Goal: Navigation & Orientation: Find specific page/section

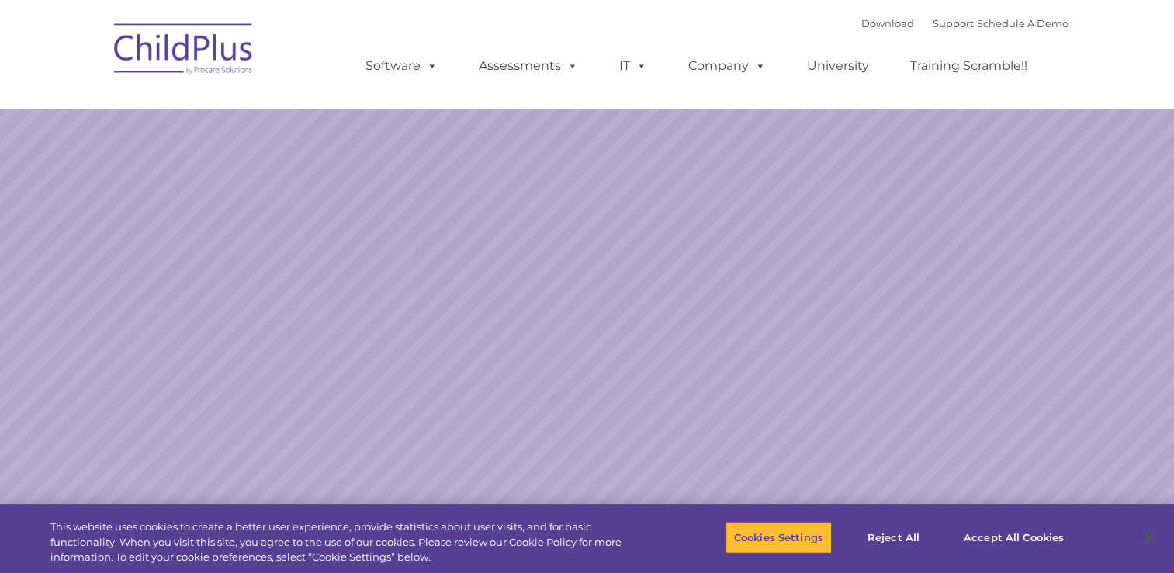
select select "MEDIUM"
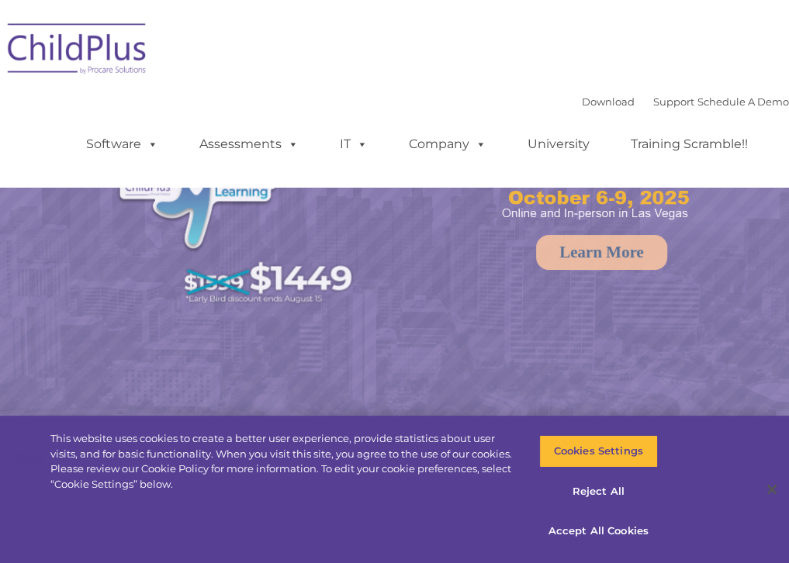
select select "MEDIUM"
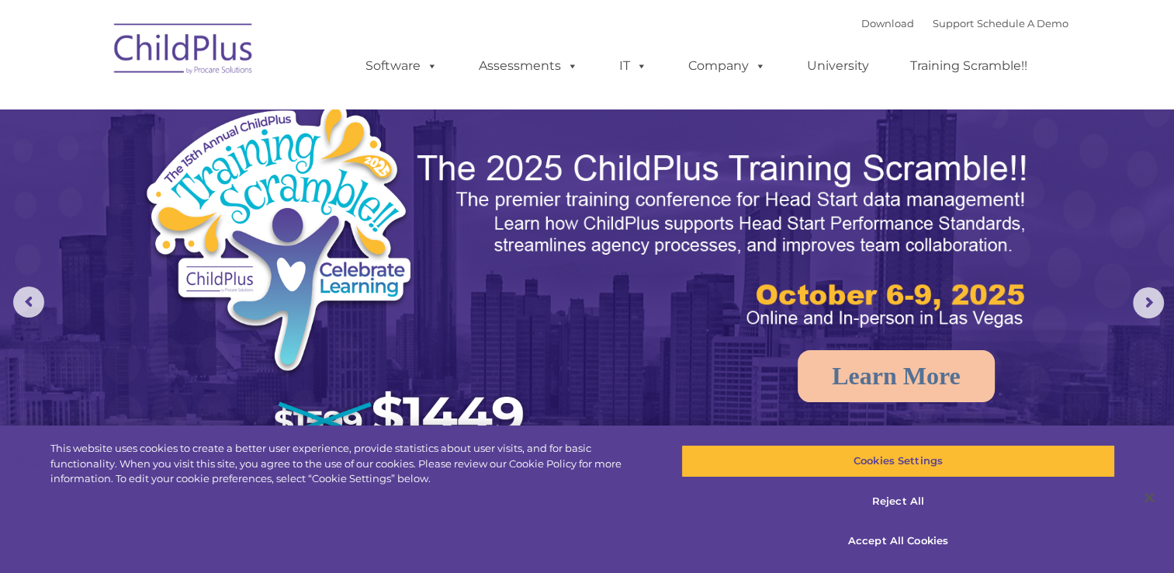
click at [788, 50] on nav "Download Support | Schedule A Demo  MENU MENU Software ChildPlus: The original…" at bounding box center [587, 54] width 1174 height 109
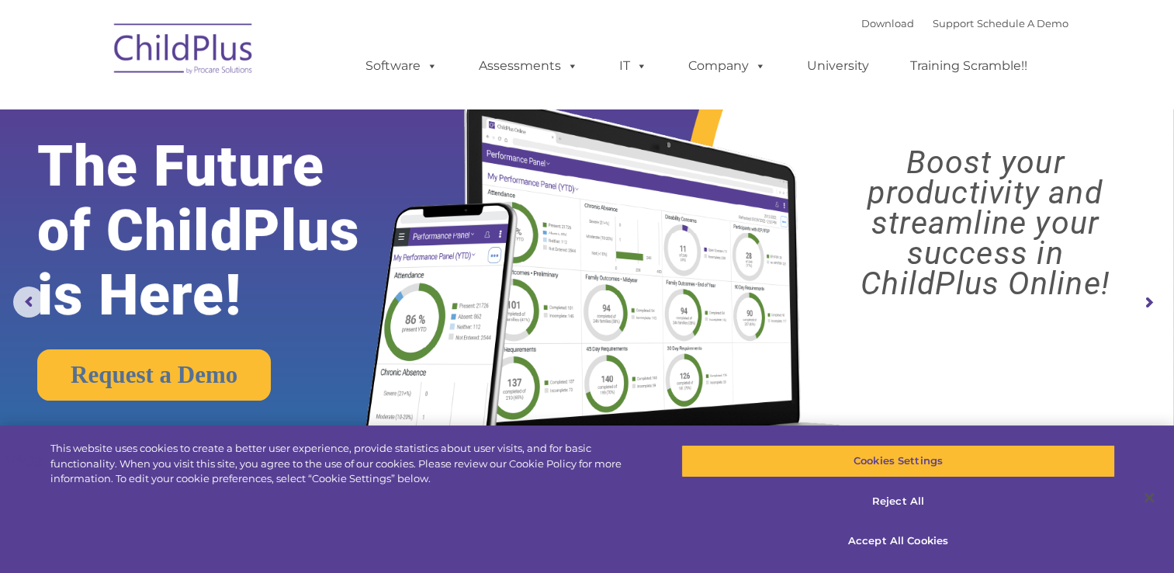
click at [210, 66] on img at bounding box center [183, 51] width 155 height 78
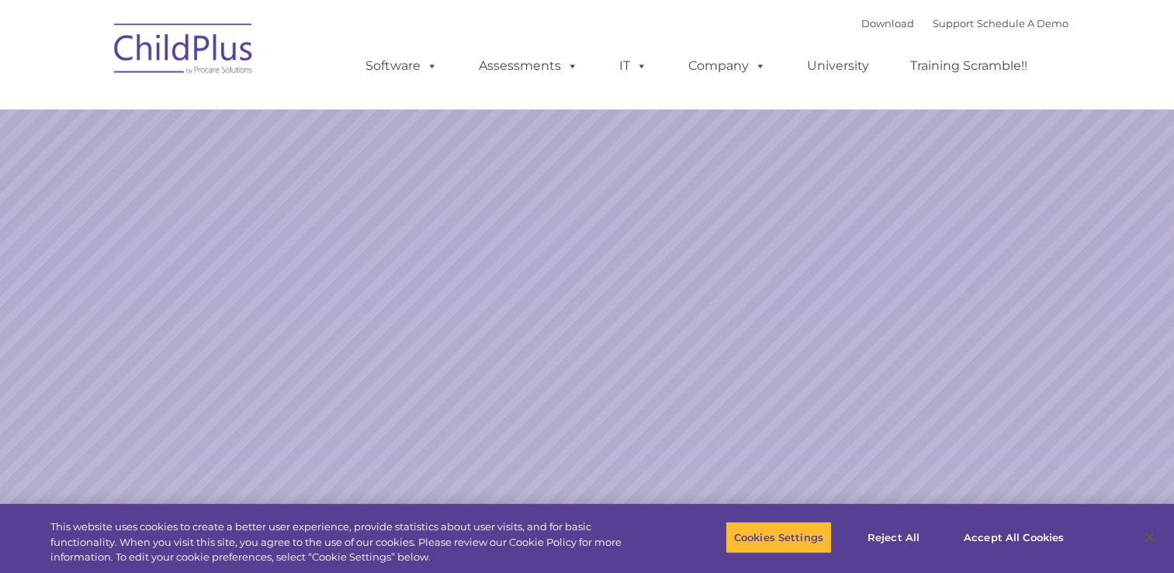
select select "MEDIUM"
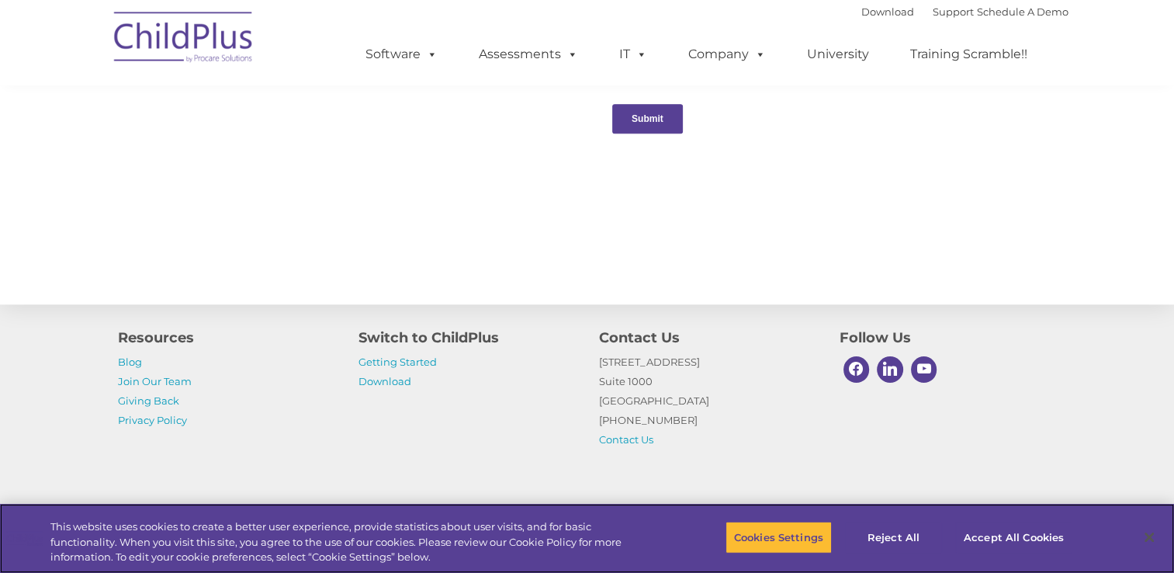
scroll to position [1712, 0]
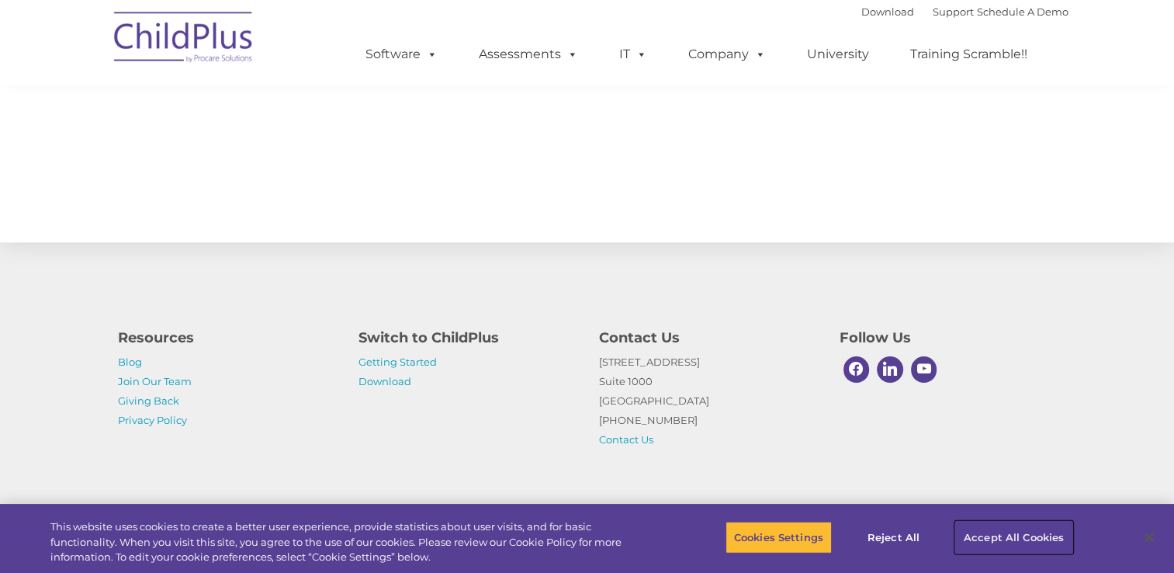
click at [1016, 537] on button "Accept All Cookies" at bounding box center [1013, 537] width 117 height 33
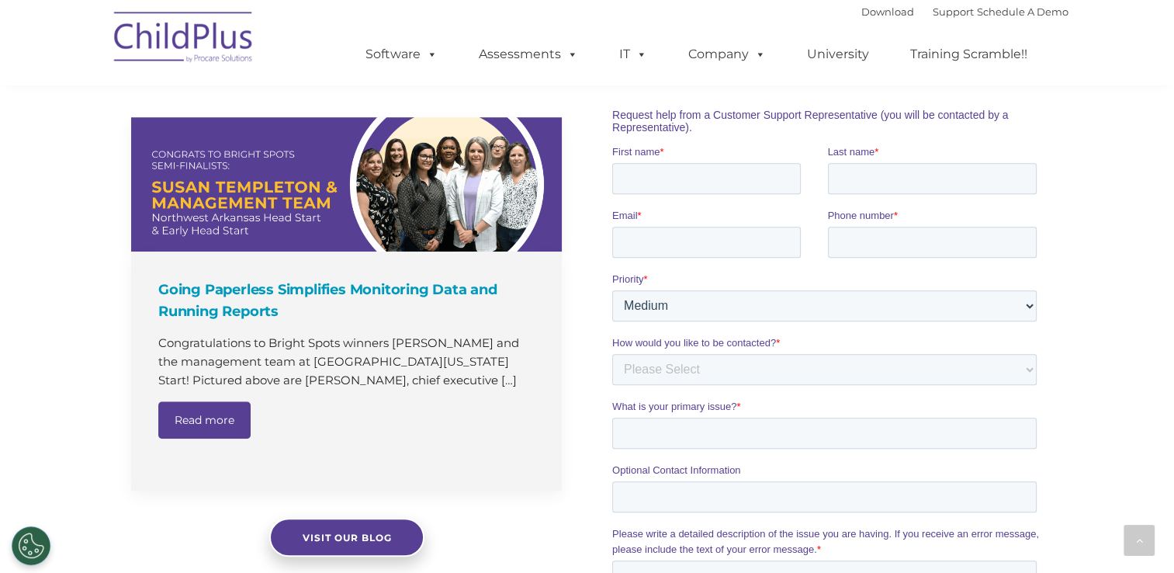
scroll to position [849, 0]
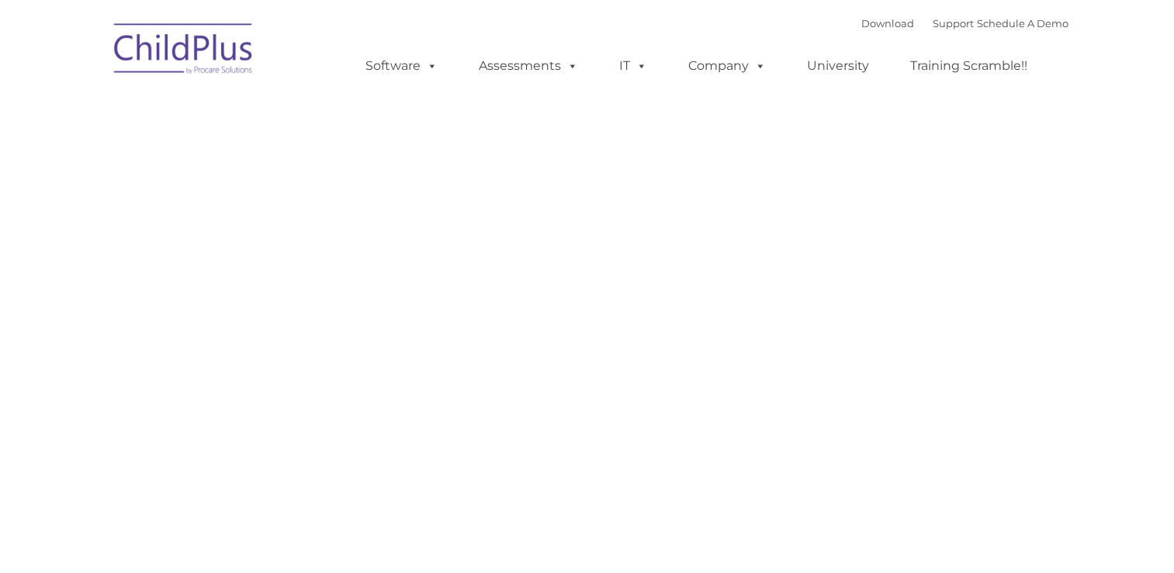
type input ""
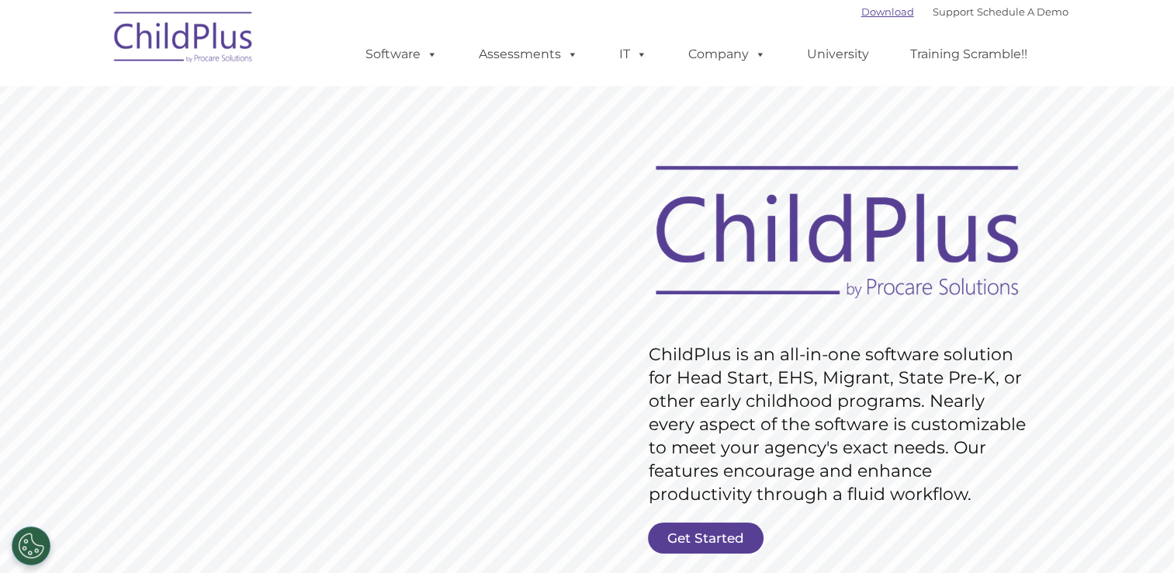
click at [864, 14] on link "Download" at bounding box center [887, 11] width 53 height 12
